Goal: Task Accomplishment & Management: Complete application form

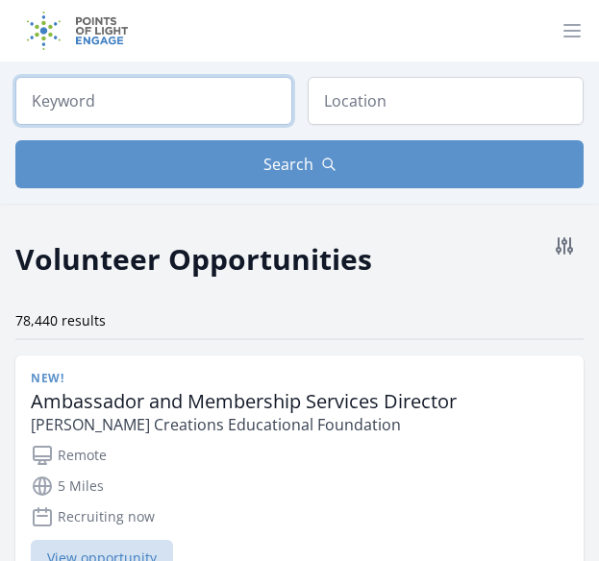
click at [232, 87] on input "search" at bounding box center [153, 101] width 277 height 48
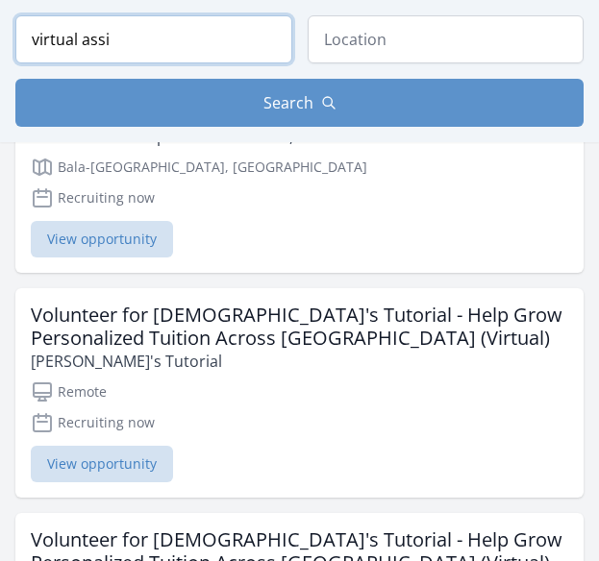
scroll to position [1771, 0]
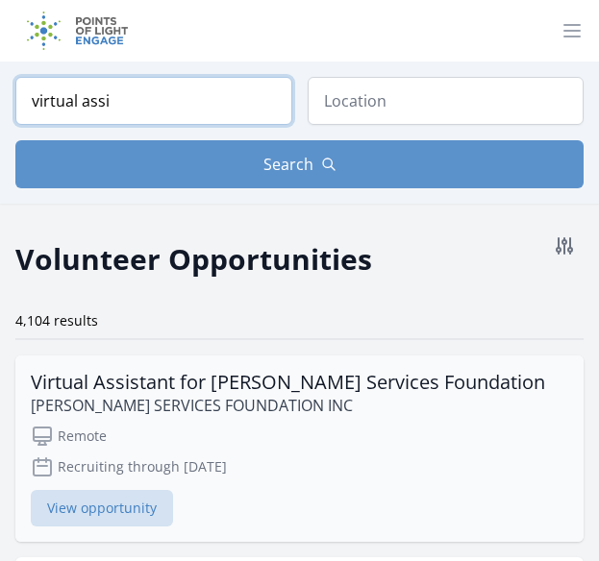
type input "virtual assi"
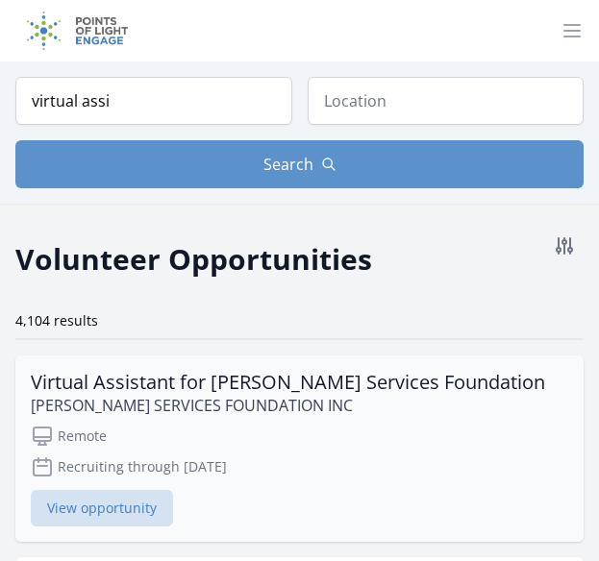
click at [432, 386] on h3 "Virtual Assistant for [PERSON_NAME] Services Foundation" at bounding box center [288, 382] width 514 height 23
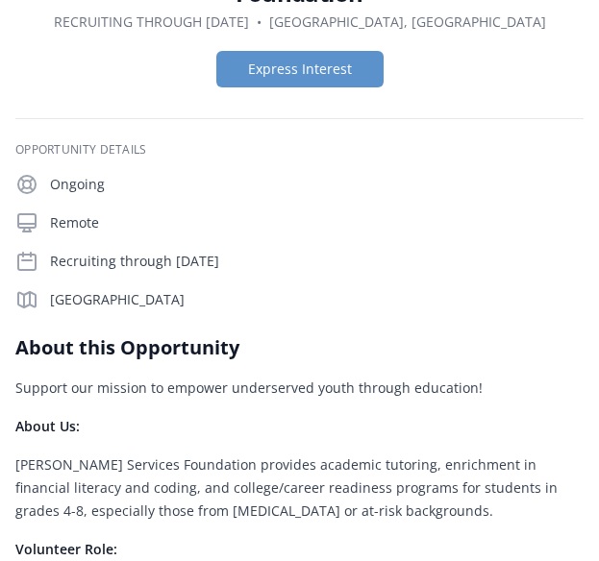
scroll to position [163, 0]
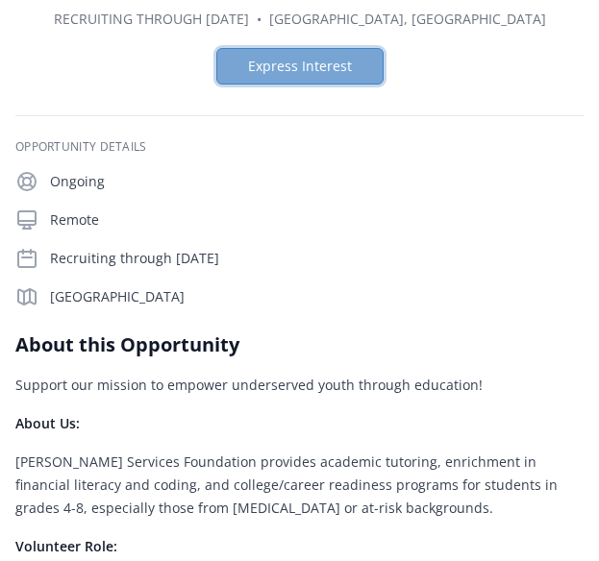
click at [314, 75] on button "Express Interest" at bounding box center [299, 66] width 167 height 37
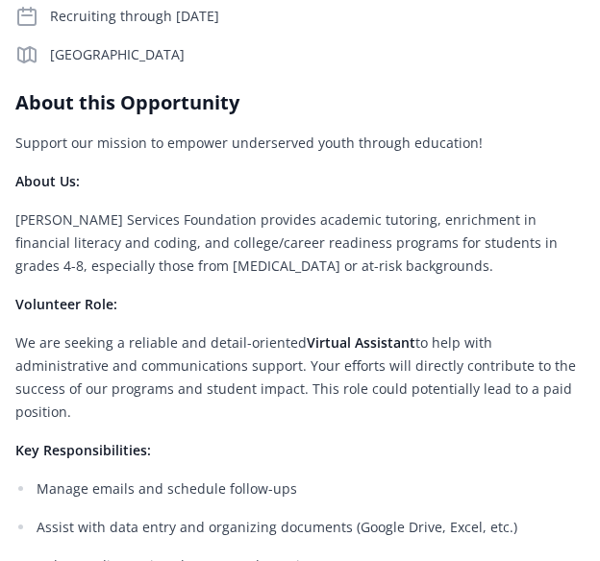
scroll to position [395, 0]
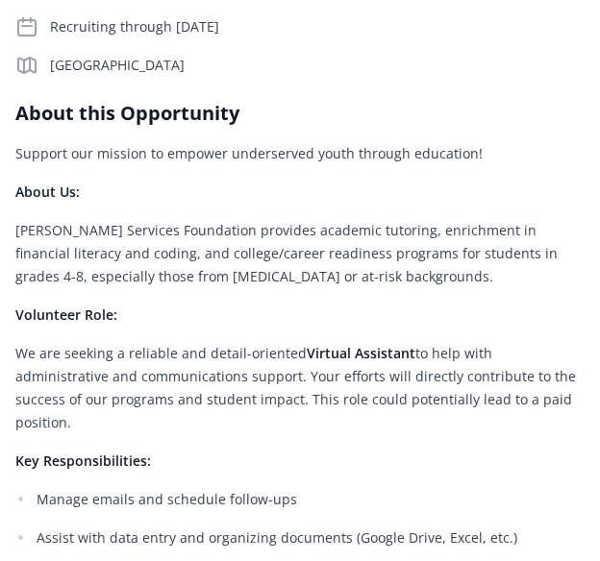
click at [17, 108] on h2 "About this Opportunity" at bounding box center [299, 113] width 569 height 27
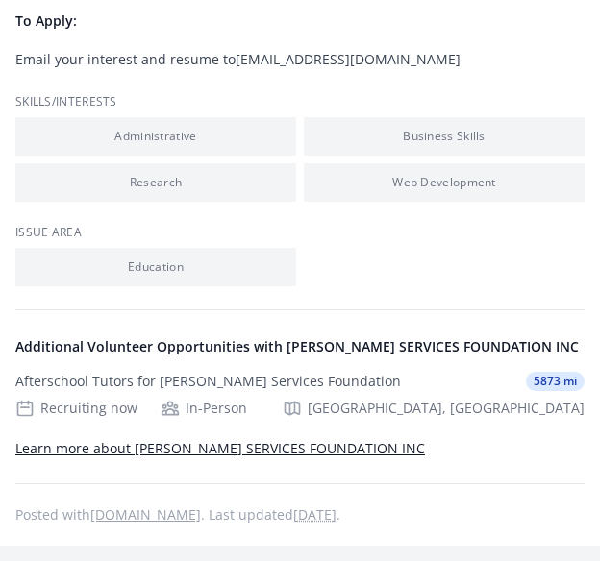
scroll to position [1046, 0]
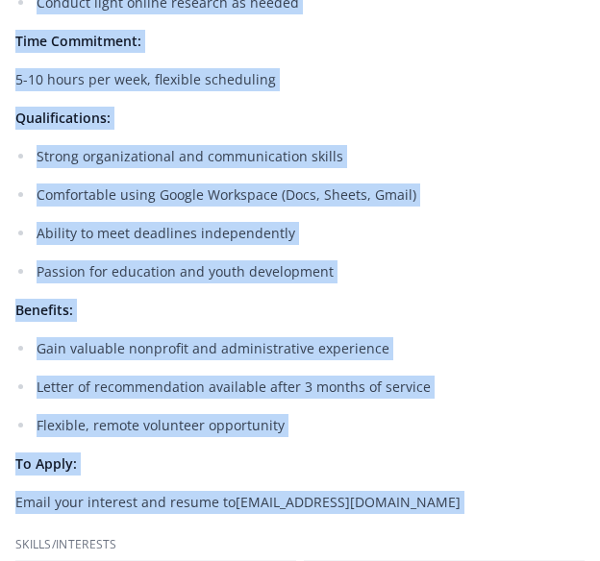
drag, startPoint x: 17, startPoint y: 108, endPoint x: 558, endPoint y: 466, distance: 649.1
copy div "About this Opportunity Support our mission to empower underserved youth through…"
click at [181, 376] on p "Letter of recommendation available after 3 months of service" at bounding box center [311, 387] width 548 height 23
click at [148, 310] on div "Support our mission to empower underserved youth through education! About Us: C…" at bounding box center [299, 3] width 569 height 1023
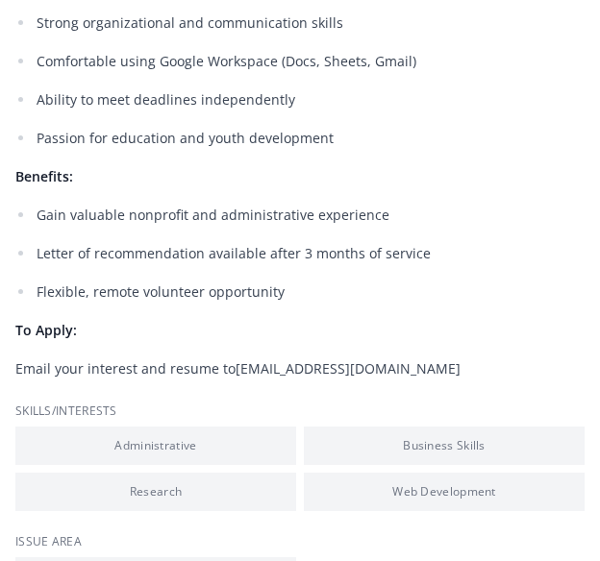
scroll to position [1206, 0]
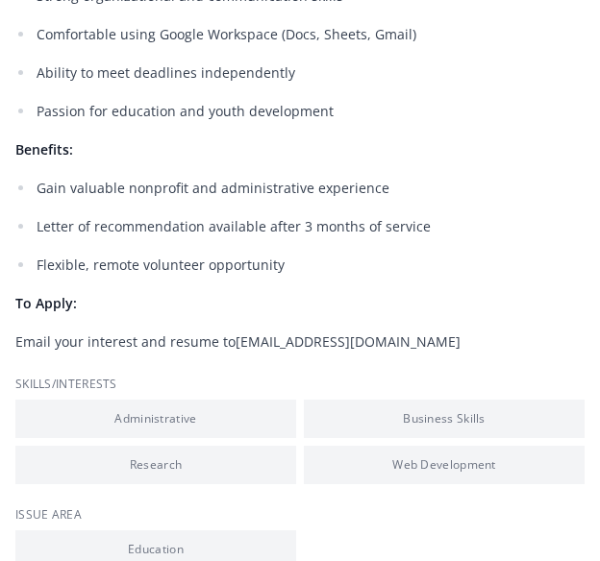
click at [48, 214] on ul "Gain valuable nonprofit and administrative experience Letter of recommendation …" at bounding box center [299, 227] width 569 height 100
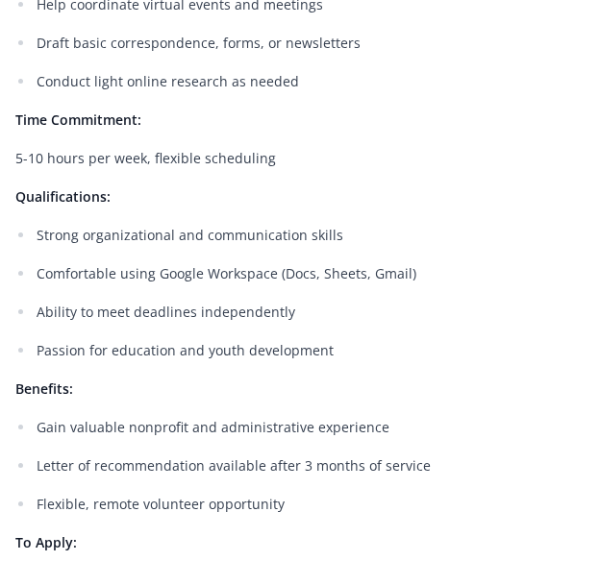
scroll to position [732, 0]
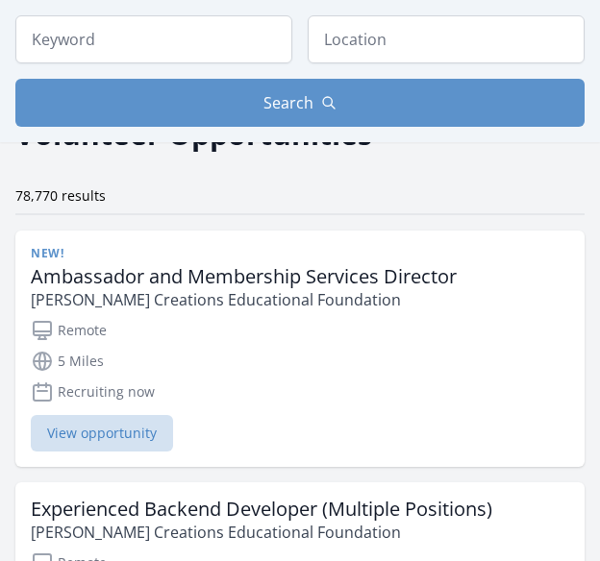
scroll to position [99, 0]
